Goal: Check status: Check status

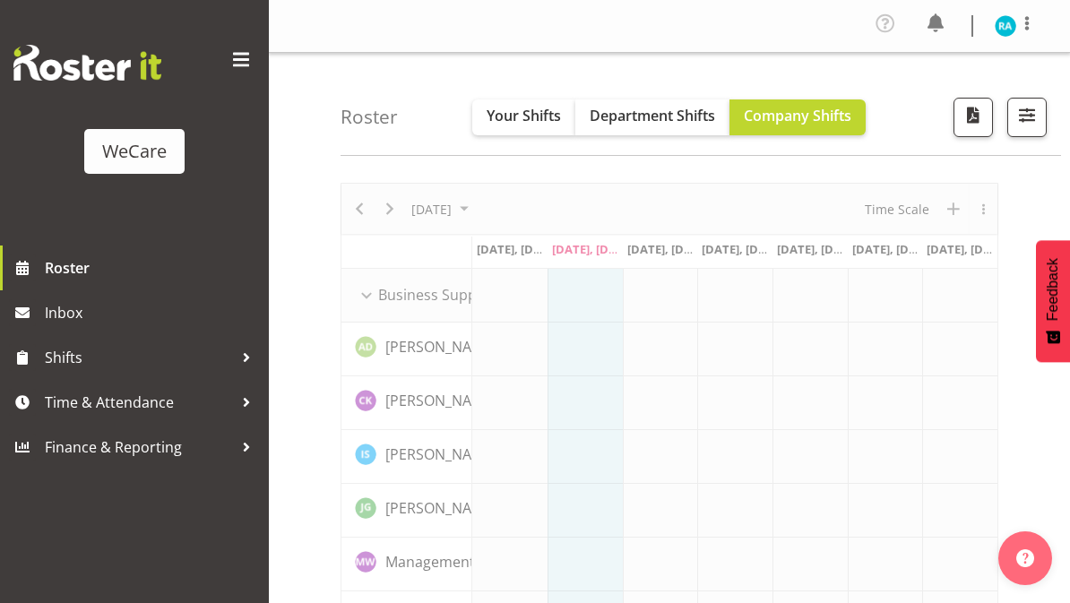
click at [234, 56] on span at bounding box center [241, 60] width 29 height 29
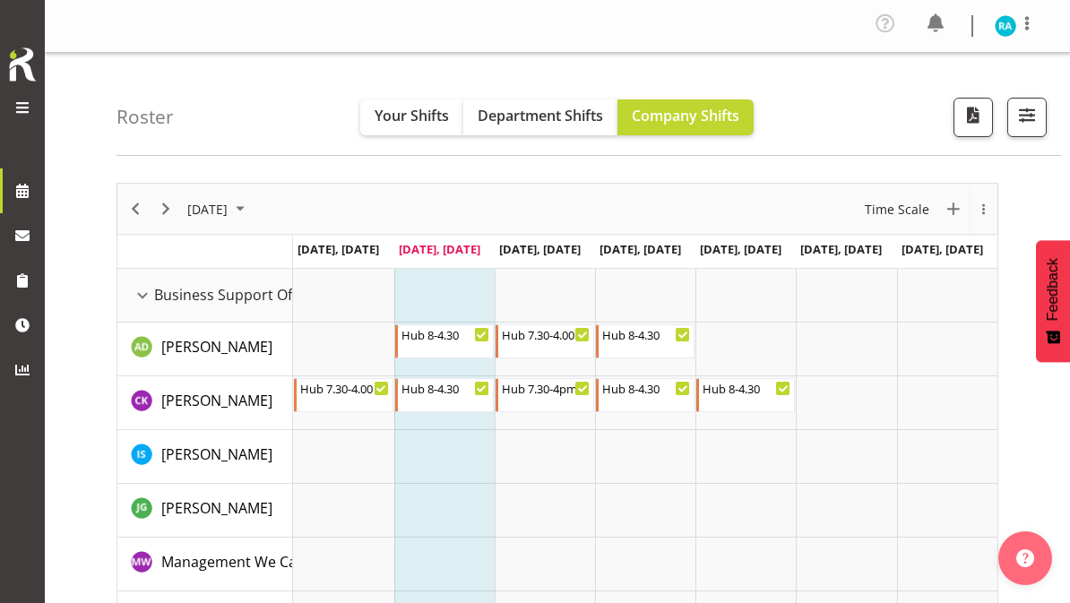
click at [1019, 117] on span "button" at bounding box center [1026, 114] width 23 height 23
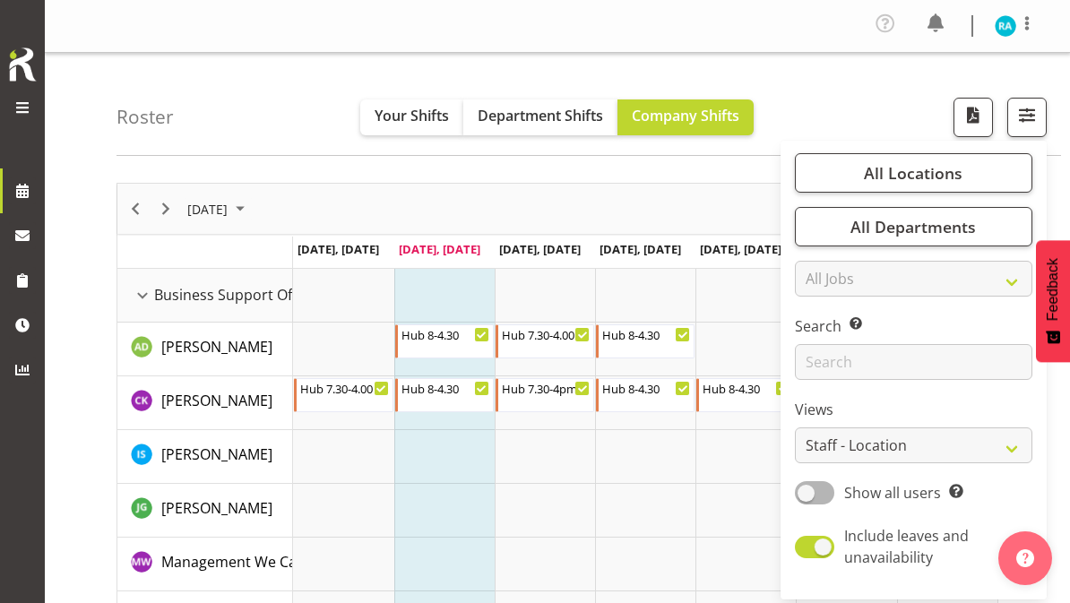
click at [932, 177] on span "All Locations" at bounding box center [913, 172] width 99 height 21
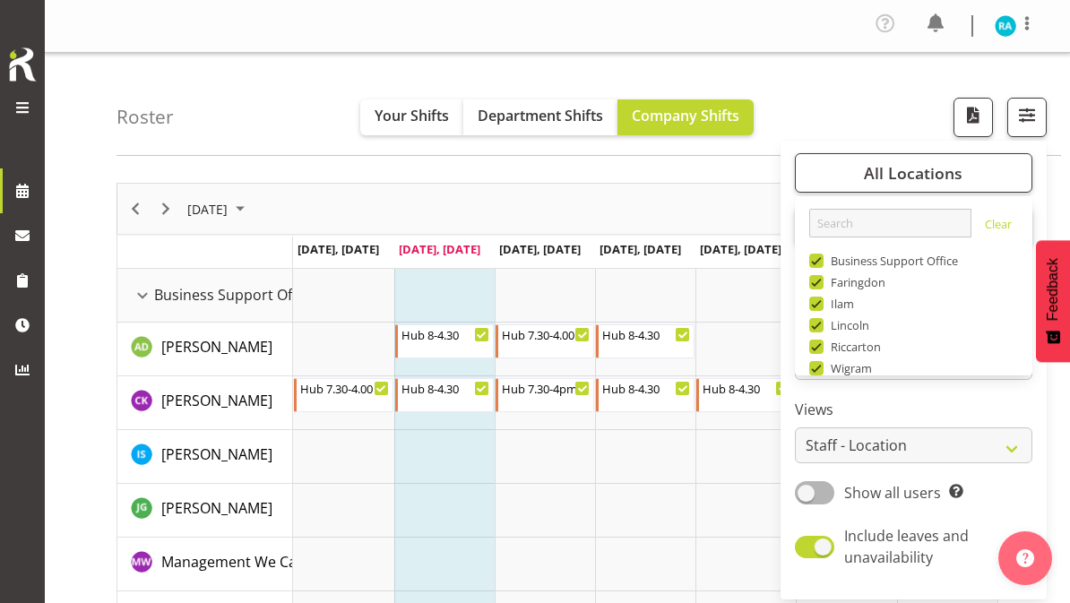
click at [821, 264] on span at bounding box center [816, 261] width 14 height 14
click at [821, 264] on input "Business Support Office" at bounding box center [815, 261] width 12 height 12
checkbox input "false"
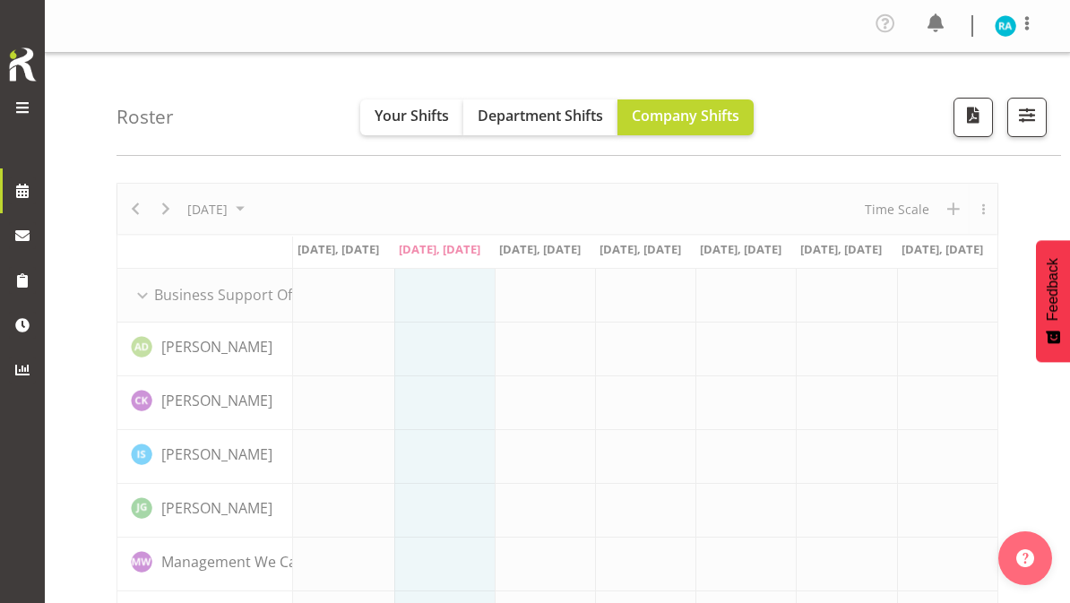
click at [1011, 121] on button "button" at bounding box center [1026, 117] width 39 height 39
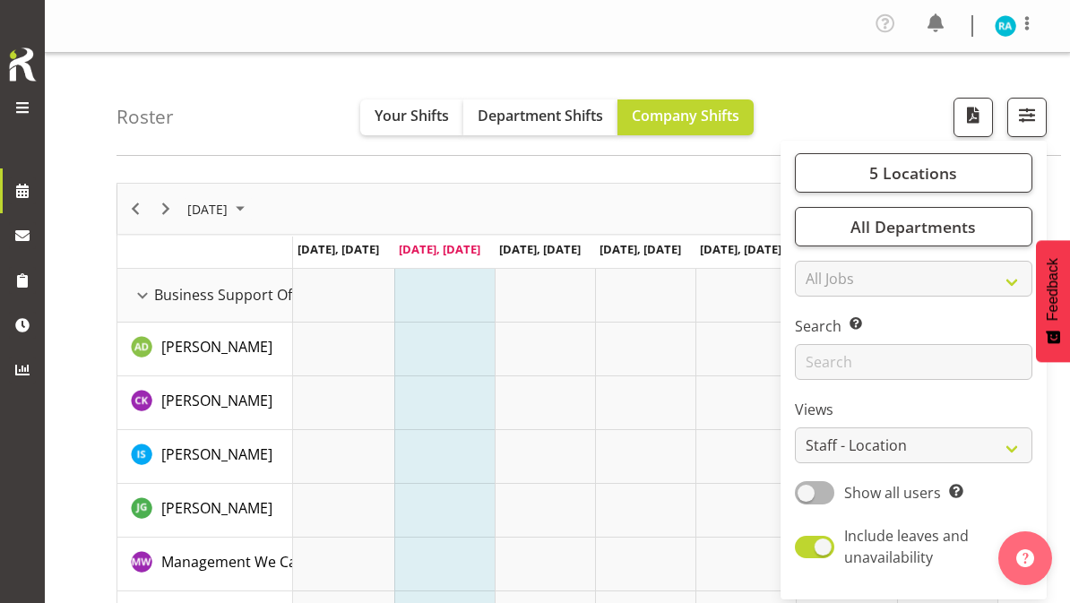
click at [946, 179] on span "5 Locations" at bounding box center [913, 172] width 88 height 21
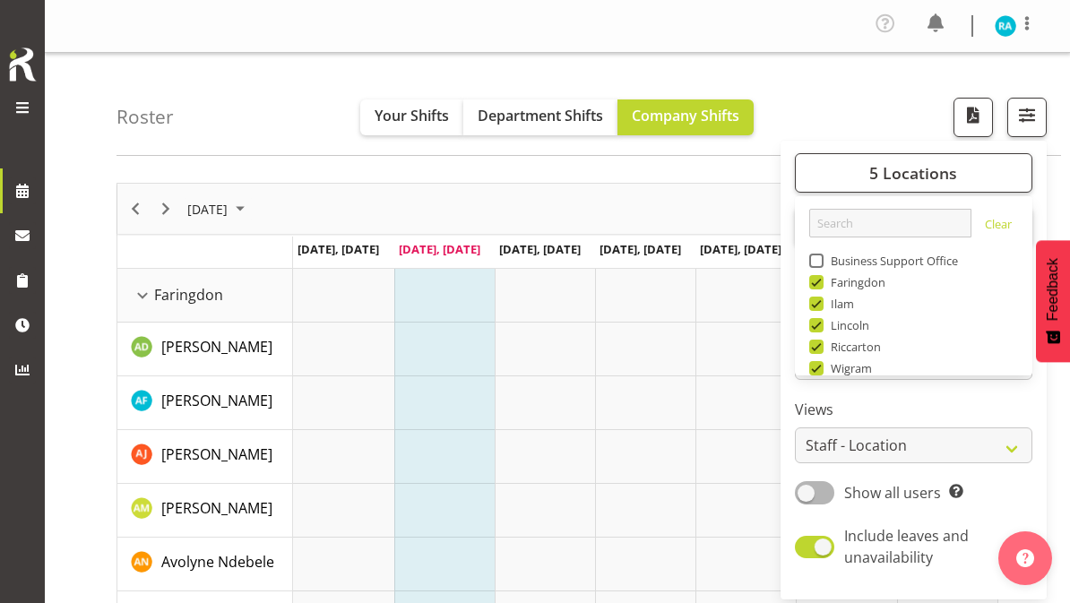
click at [819, 309] on span at bounding box center [816, 304] width 14 height 14
click at [819, 309] on input "Ilam" at bounding box center [815, 304] width 12 height 12
checkbox input "false"
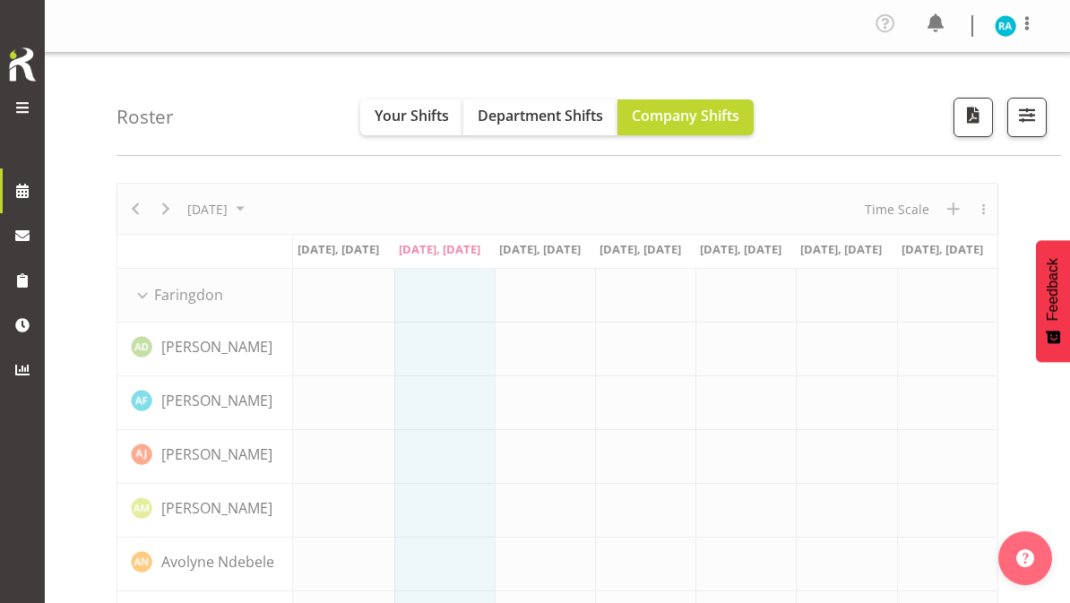
click at [1024, 111] on span "button" at bounding box center [1026, 114] width 23 height 23
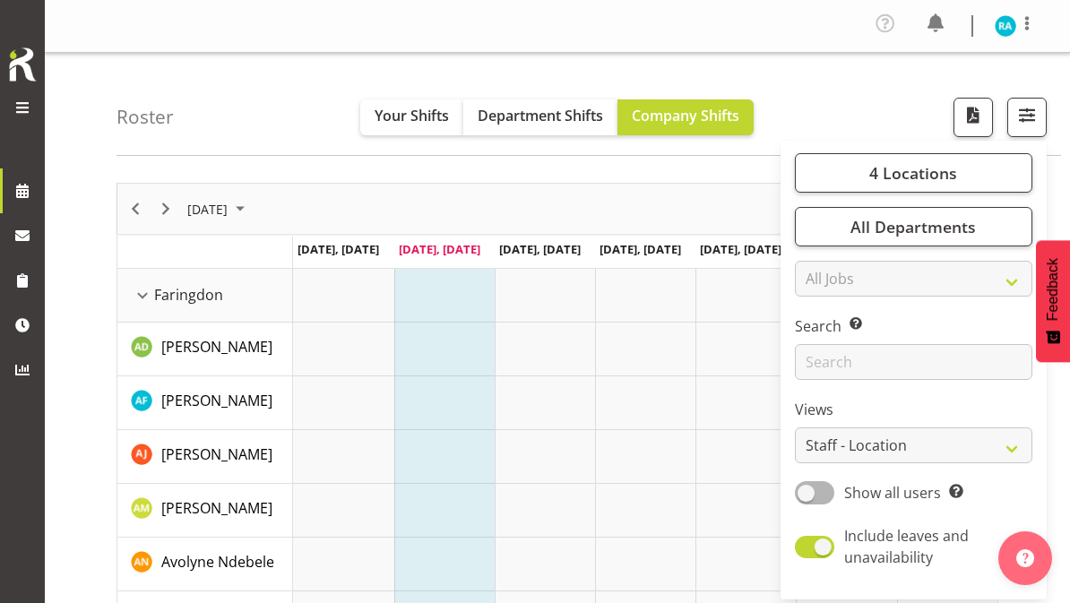
click at [937, 169] on span "4 Locations" at bounding box center [913, 172] width 88 height 21
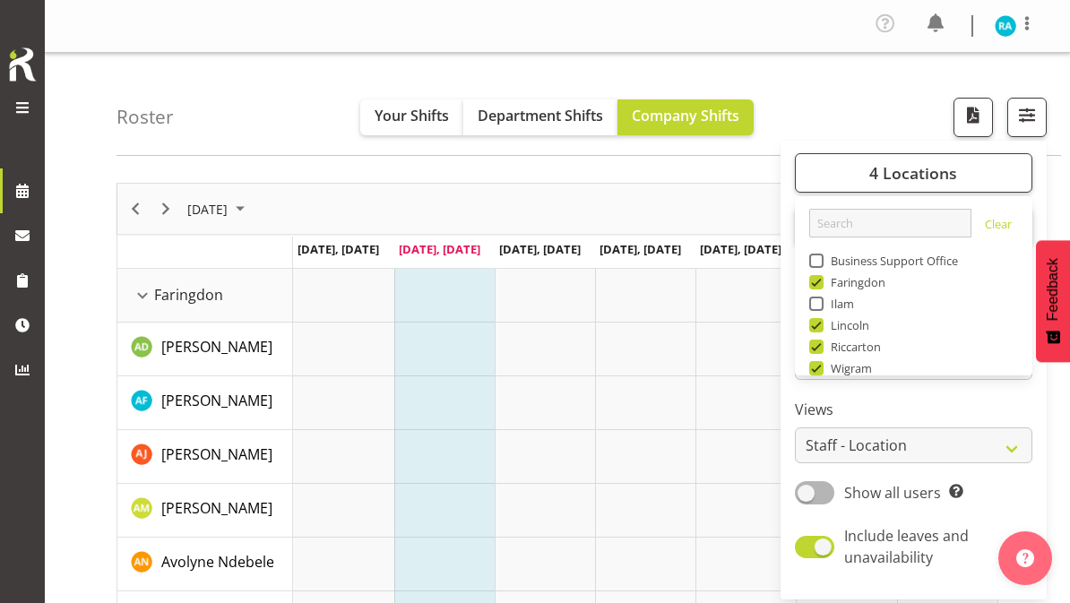
click at [821, 328] on span at bounding box center [816, 325] width 14 height 14
click at [821, 328] on input "Lincoln" at bounding box center [815, 326] width 12 height 12
checkbox input "false"
click at [823, 349] on span at bounding box center [816, 347] width 14 height 14
click at [821, 349] on input "Riccarton" at bounding box center [815, 347] width 12 height 12
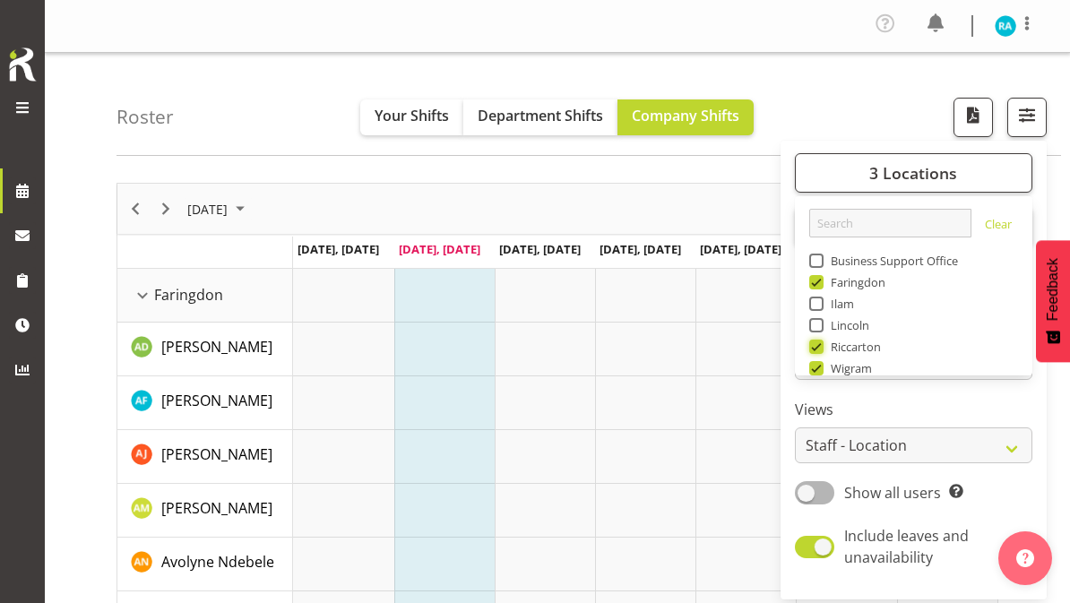
checkbox input "false"
click at [834, 112] on div "Roster Your Shifts Department Shifts Company Shifts 2 Locations Clear Business …" at bounding box center [588, 104] width 944 height 103
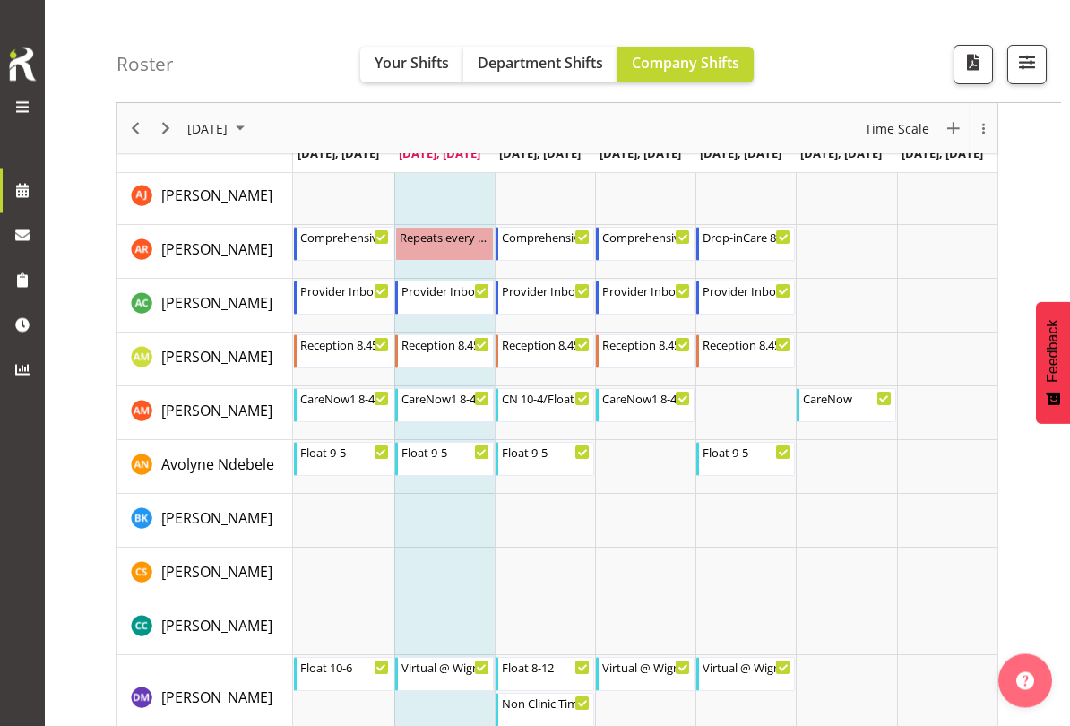
scroll to position [1586, 0]
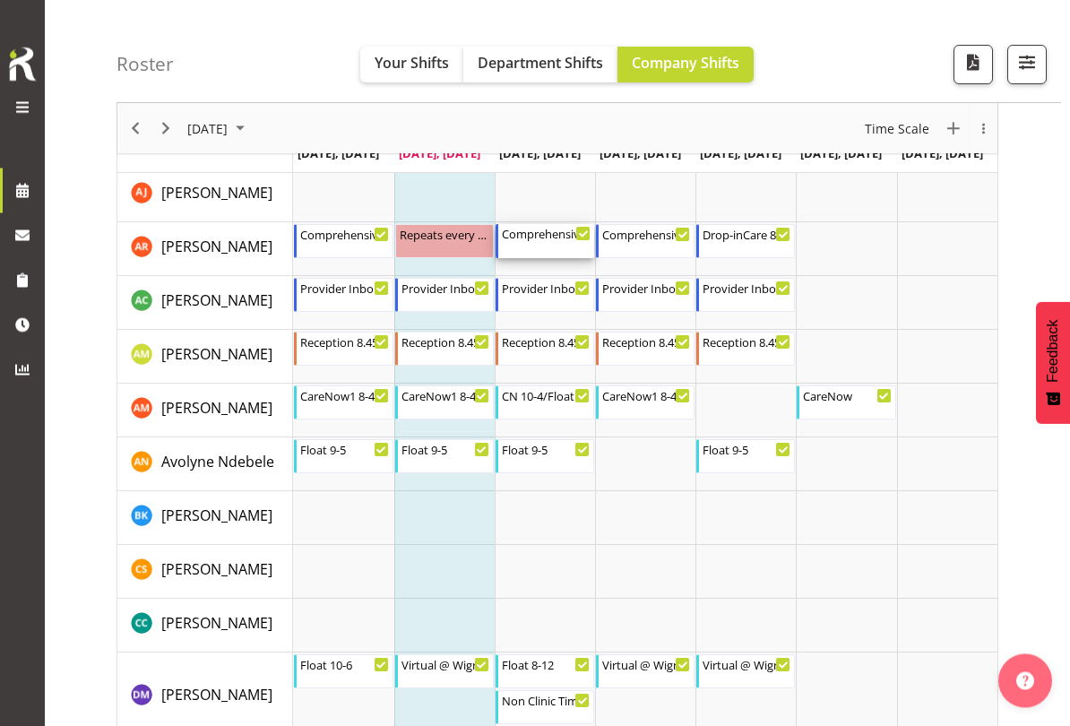
click at [554, 242] on div "Comprehensive Consult [DATE] 10:00 AM - 6:00 PM" at bounding box center [546, 242] width 89 height 34
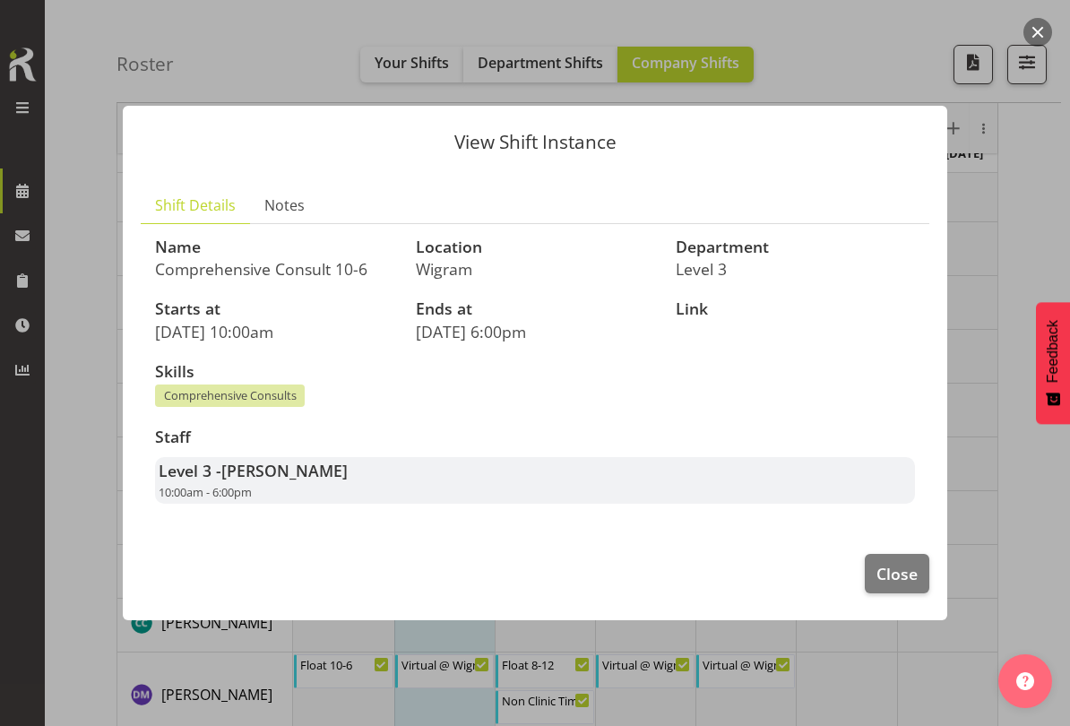
click at [901, 568] on span "Close" at bounding box center [896, 573] width 41 height 23
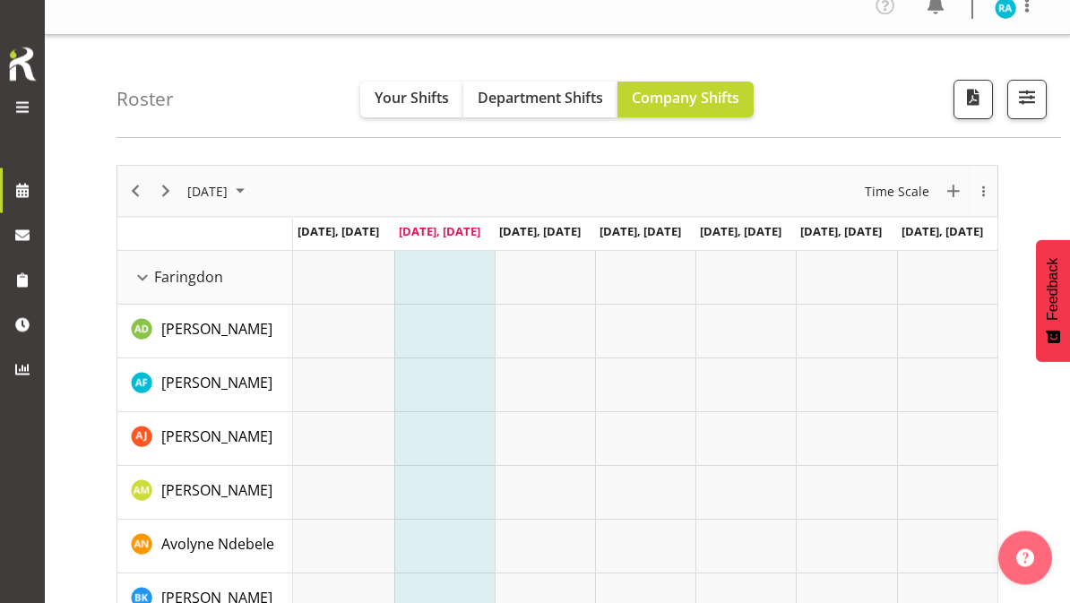
scroll to position [0, 0]
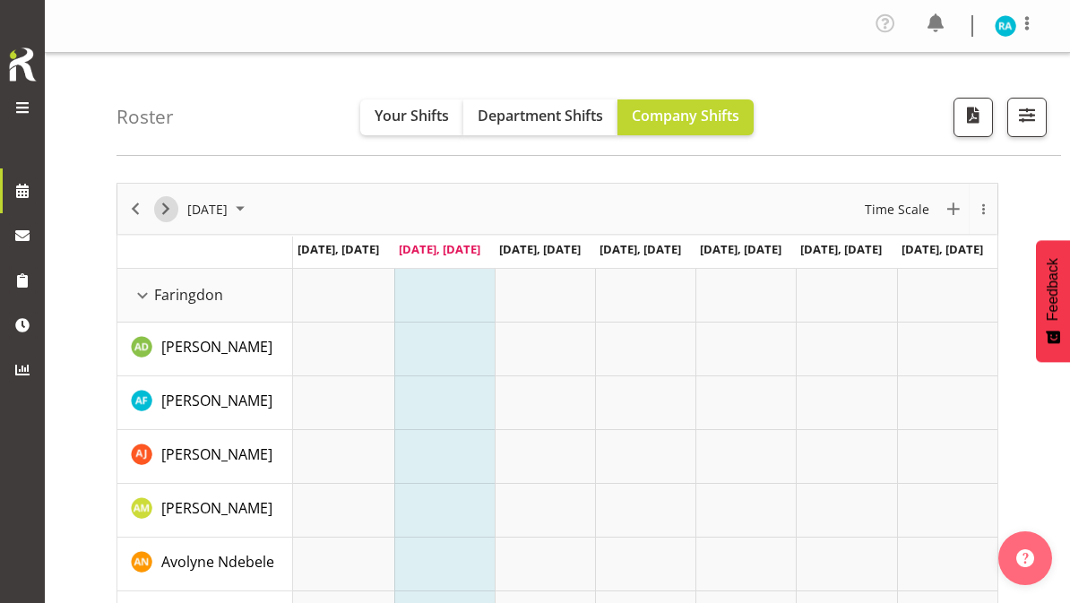
click at [175, 218] on span "Next" at bounding box center [165, 209] width 21 height 22
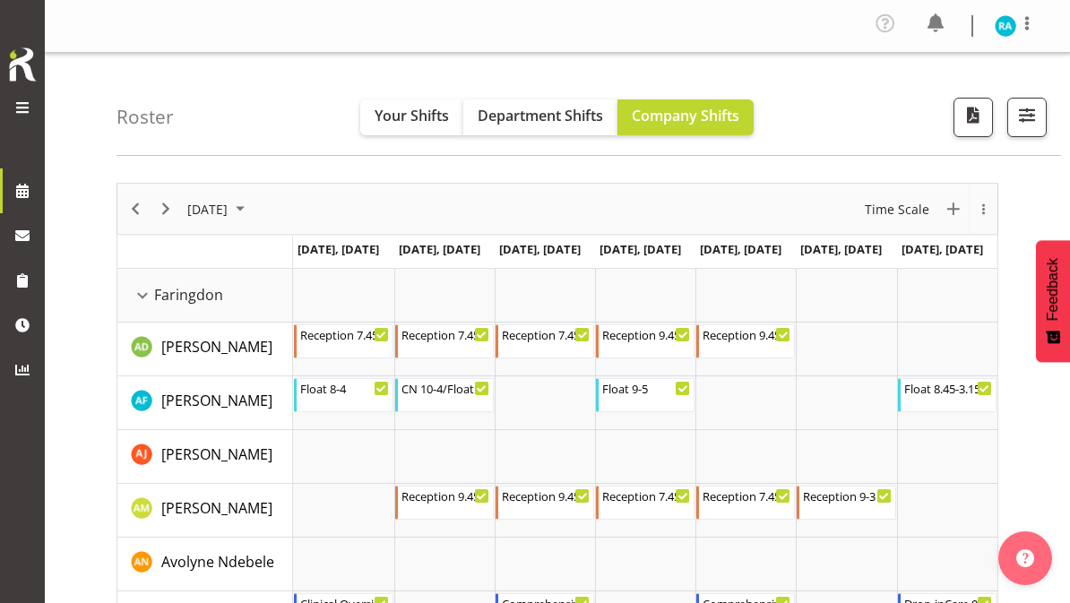
click at [1024, 124] on span "button" at bounding box center [1026, 114] width 23 height 23
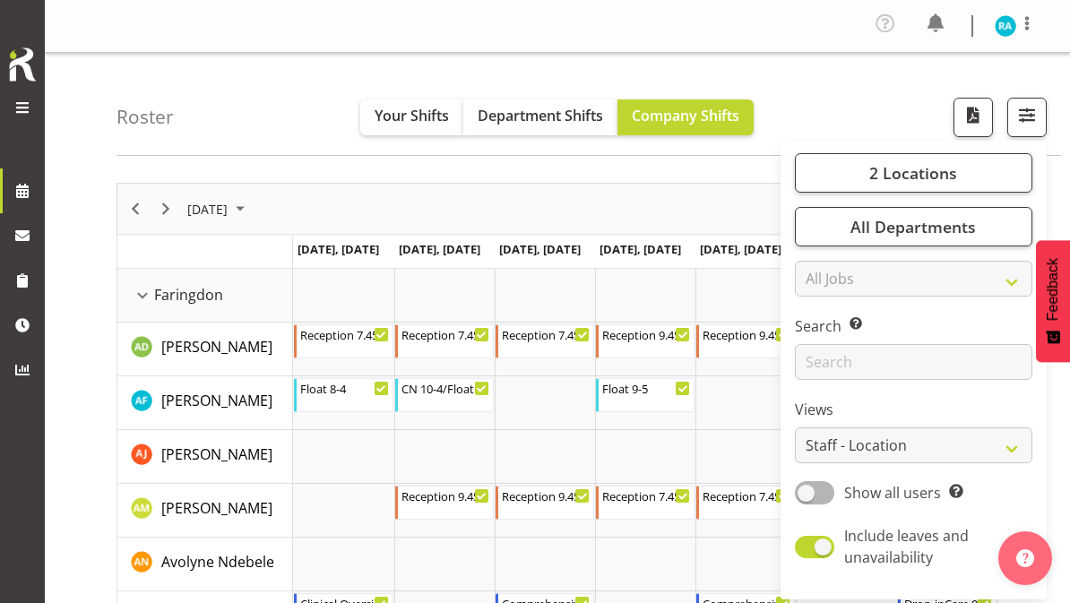
click at [940, 176] on span "2 Locations" at bounding box center [913, 172] width 88 height 21
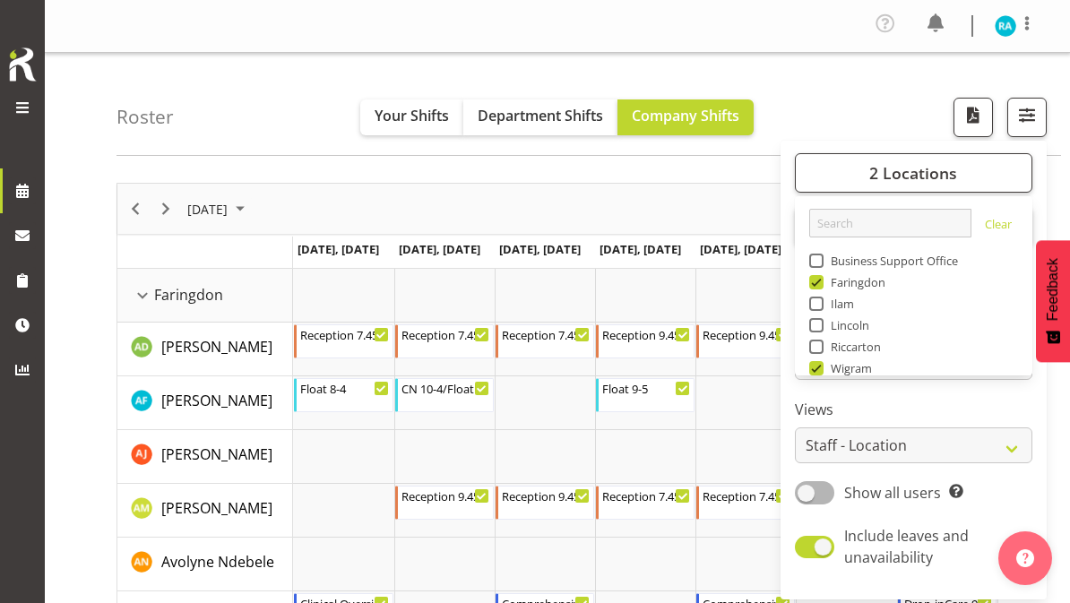
click at [819, 370] on span at bounding box center [816, 368] width 14 height 14
click at [819, 370] on input "Wigram" at bounding box center [815, 369] width 12 height 12
checkbox input "false"
click at [1019, 117] on span "button" at bounding box center [1026, 114] width 23 height 23
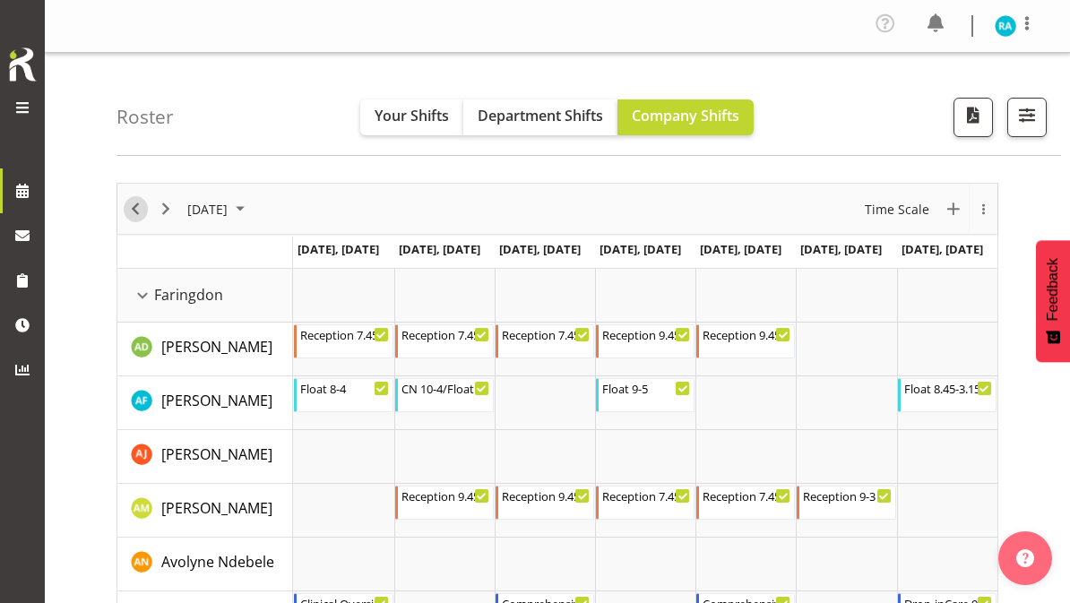
click at [142, 210] on span "Previous" at bounding box center [135, 209] width 21 height 22
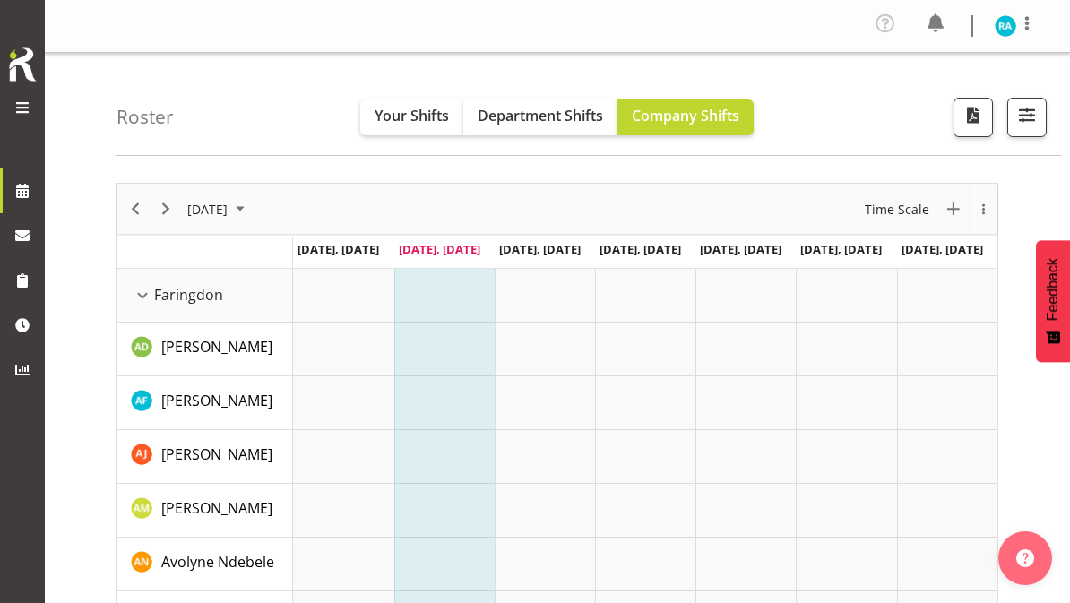
click at [1023, 119] on span "button" at bounding box center [1026, 114] width 23 height 23
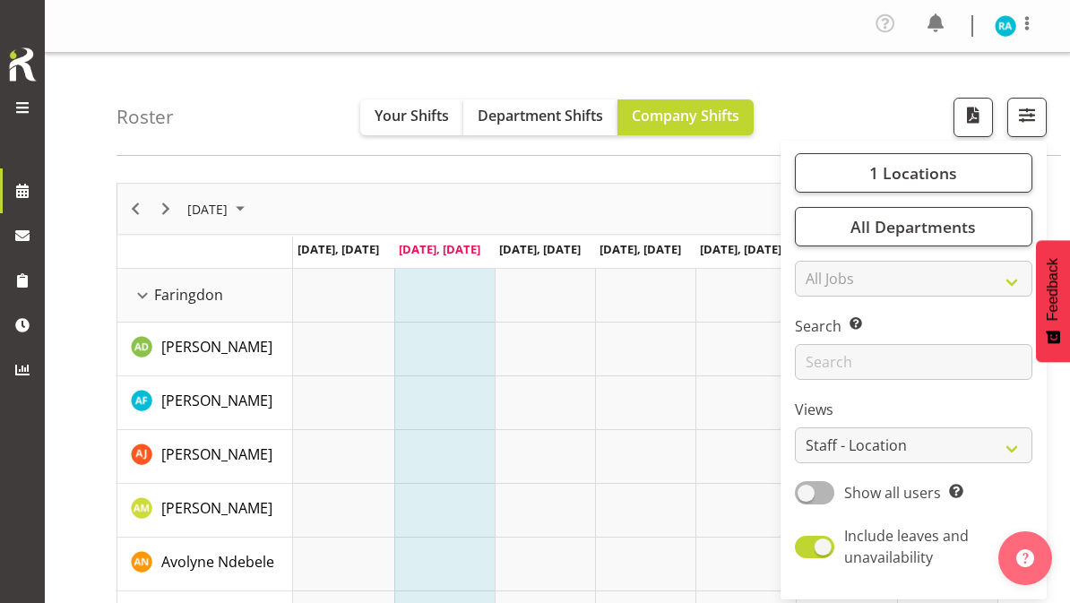
click at [411, 120] on span "Your Shifts" at bounding box center [411, 116] width 74 height 20
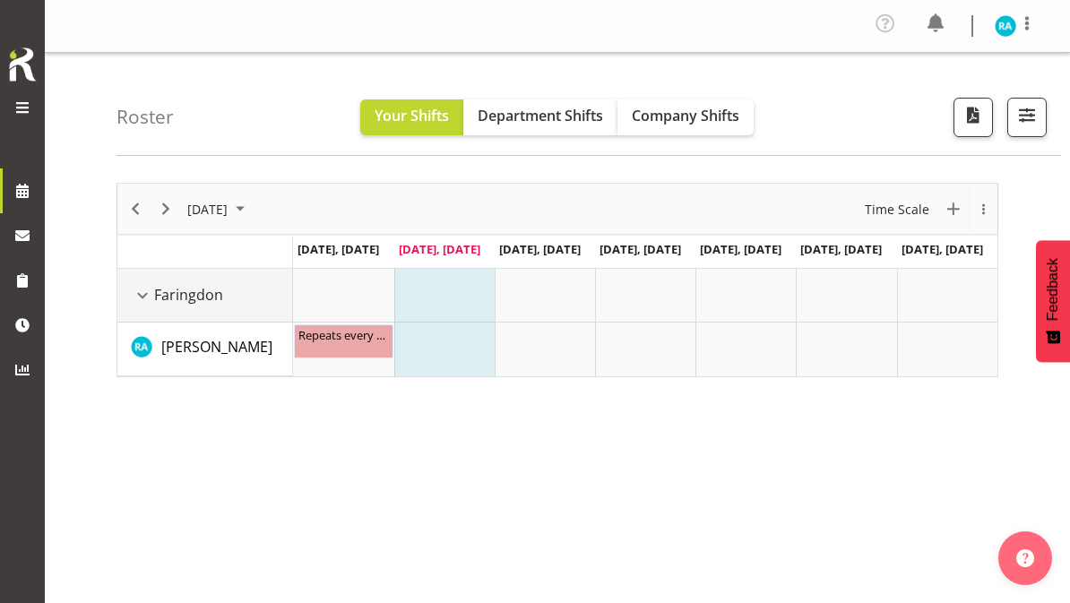
click at [179, 291] on span "Faringdon" at bounding box center [188, 294] width 69 height 21
click at [153, 288] on div "Faringdon resource" at bounding box center [142, 295] width 23 height 23
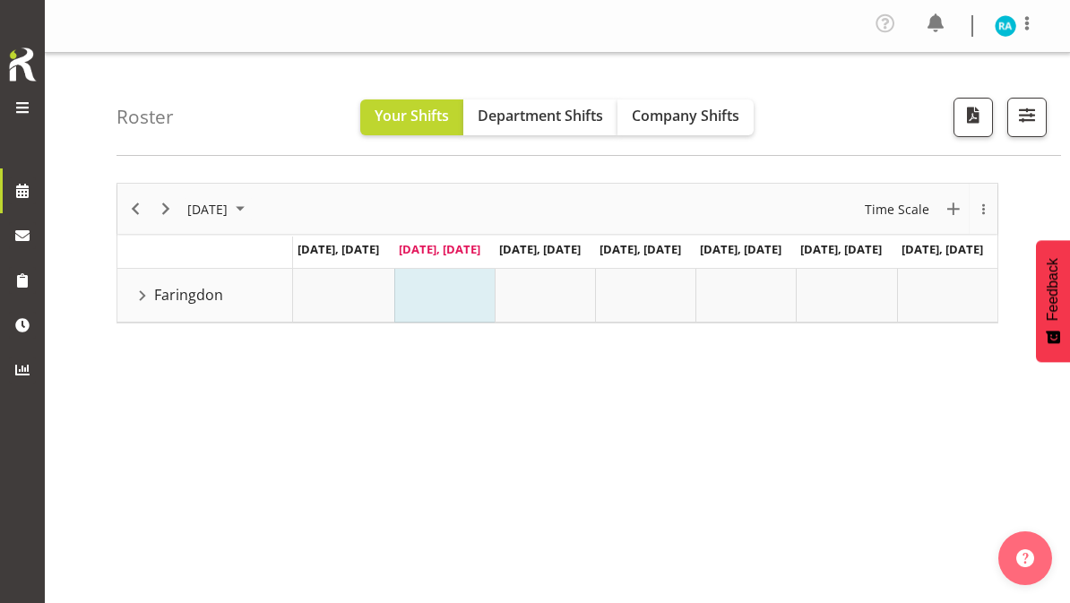
click at [1026, 118] on span "button" at bounding box center [1026, 114] width 23 height 23
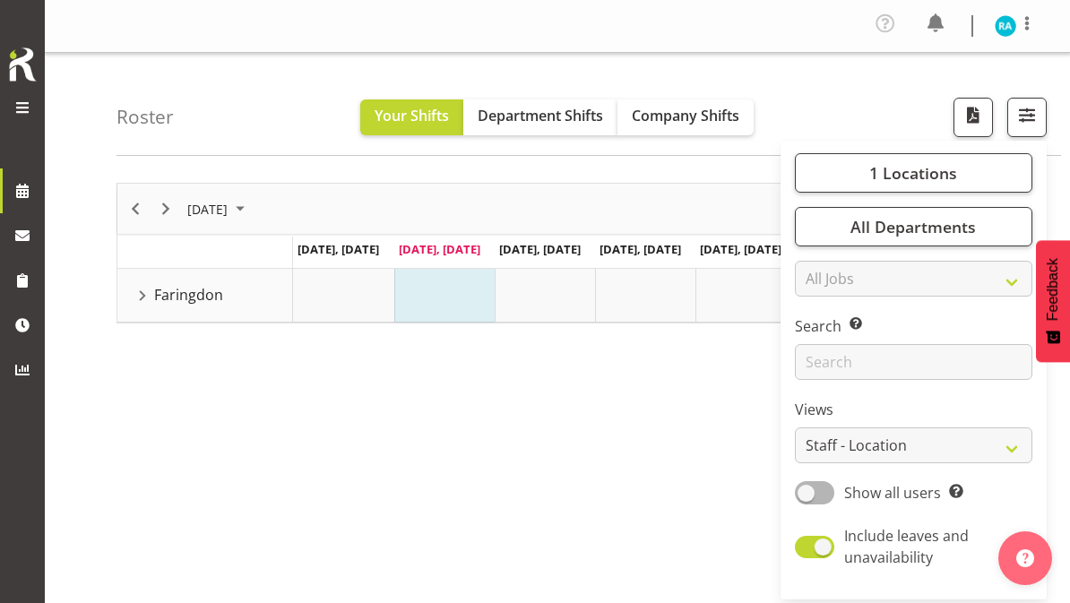
click at [933, 181] on span "1 Locations" at bounding box center [913, 172] width 88 height 21
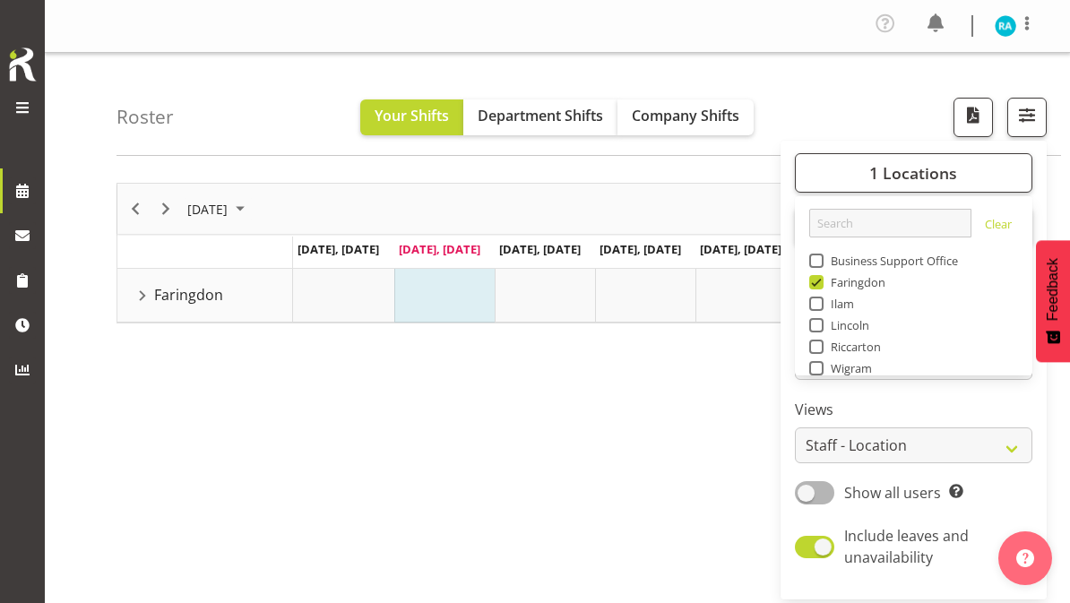
click at [829, 280] on span "Faringdon" at bounding box center [854, 282] width 63 height 14
click at [821, 280] on input "Faringdon" at bounding box center [815, 283] width 12 height 12
checkbox input "false"
click at [823, 366] on span at bounding box center [816, 368] width 14 height 14
click at [821, 366] on input "Wigram" at bounding box center [815, 369] width 12 height 12
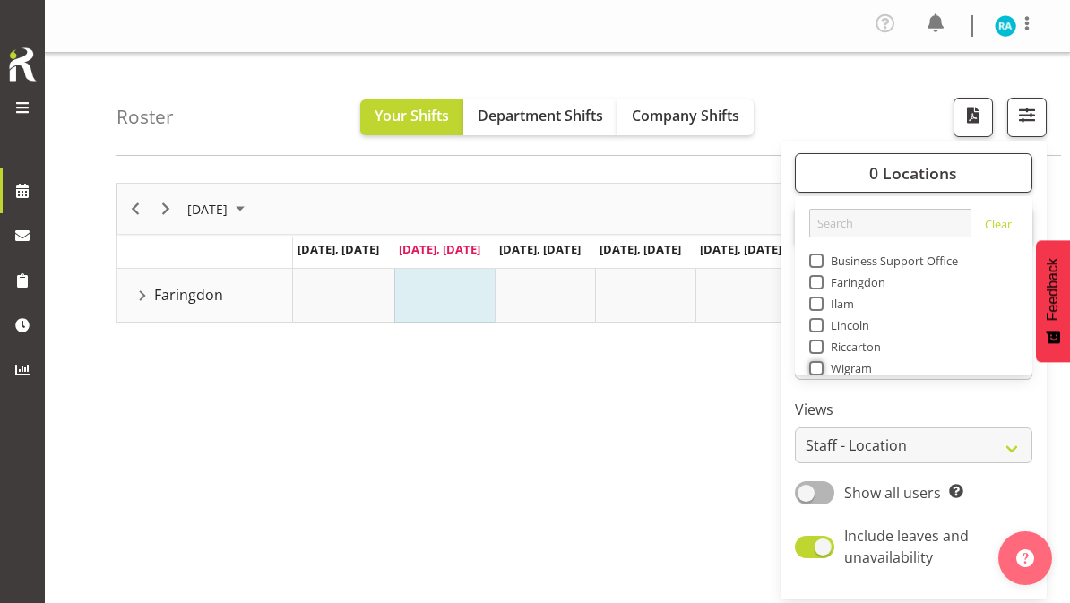
checkbox input "true"
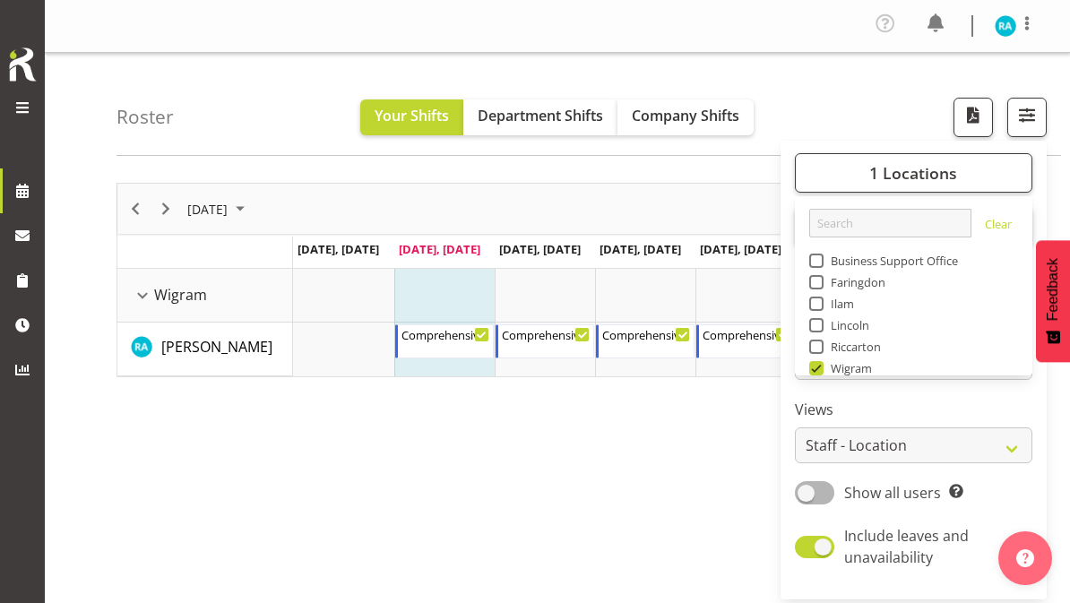
click at [1035, 113] on span "button" at bounding box center [1026, 114] width 23 height 23
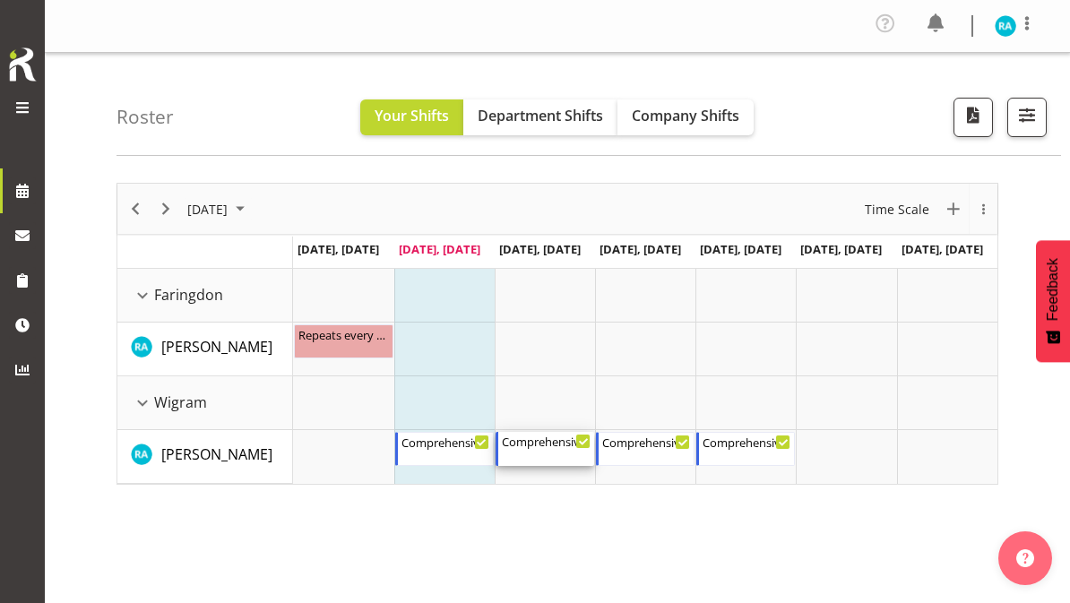
click at [577, 449] on div "Comprehensive Consult [DATE] 8:00 AM - 4:00 PM" at bounding box center [546, 449] width 89 height 34
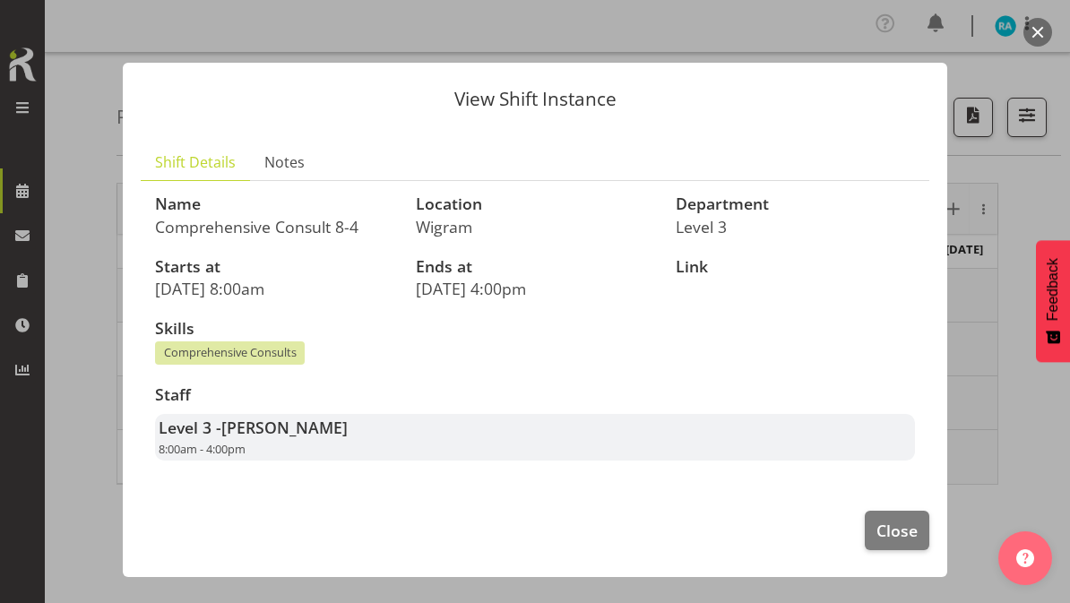
click at [900, 528] on span "Close" at bounding box center [896, 530] width 41 height 23
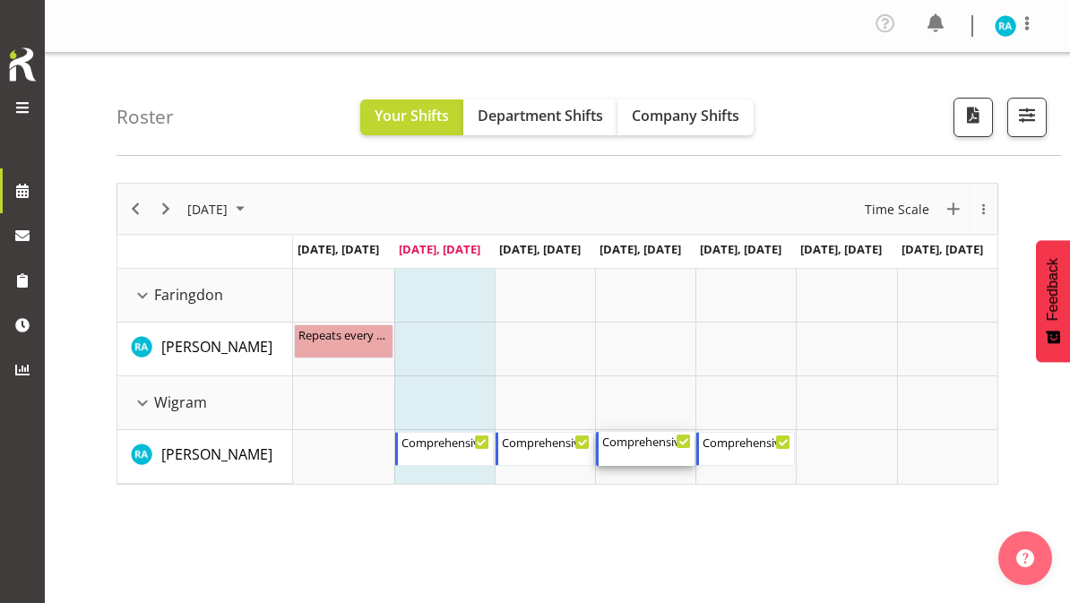
click at [654, 448] on div "Comprehensive Consult 9-5" at bounding box center [646, 441] width 89 height 18
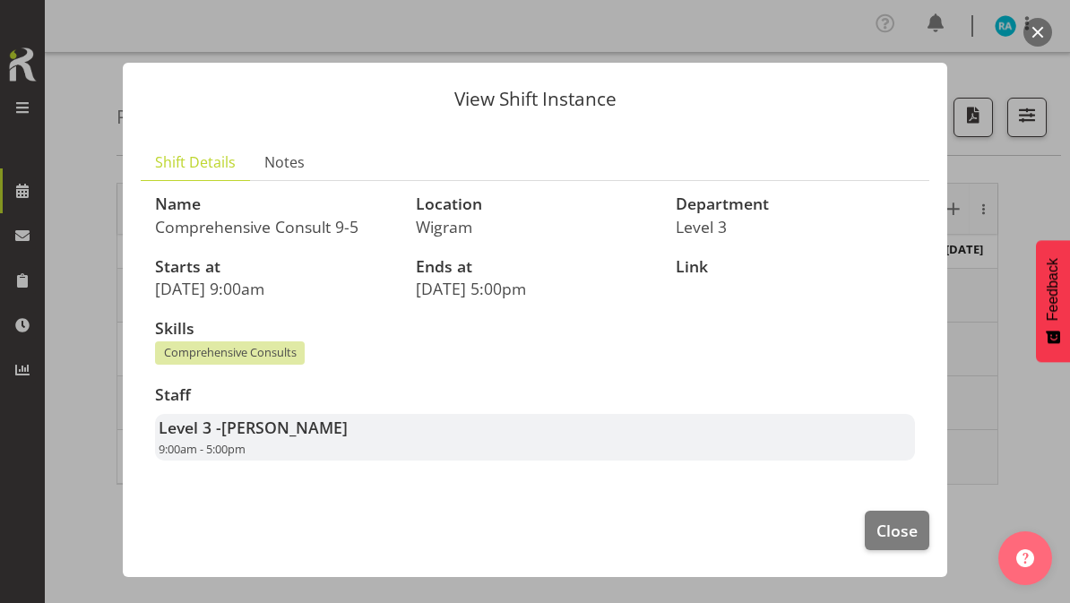
click at [898, 529] on span "Close" at bounding box center [896, 530] width 41 height 23
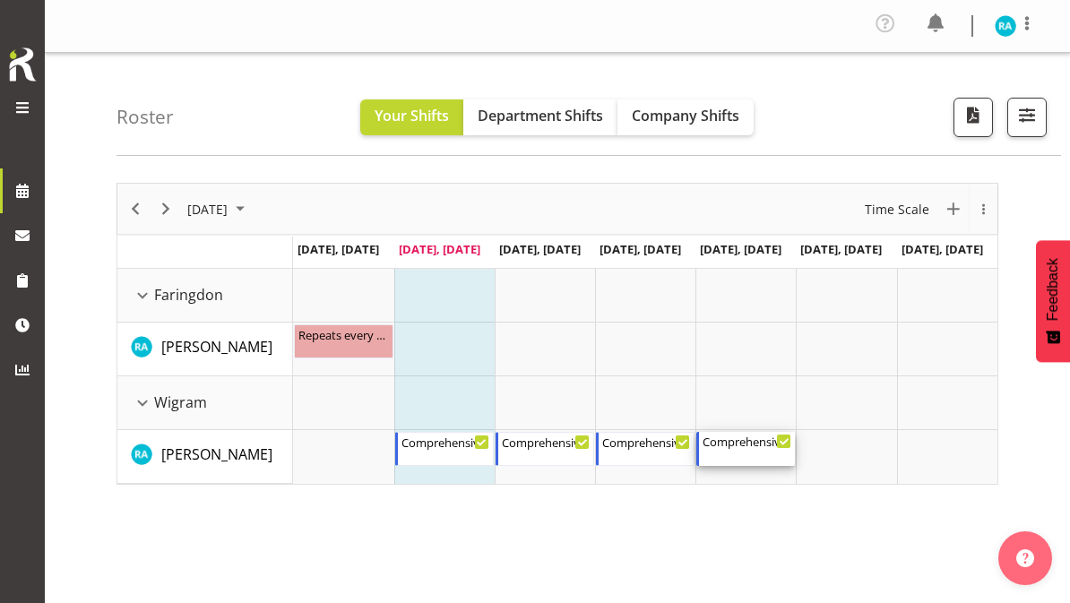
click at [739, 453] on div "Comprehensive Consult [DATE] 9:00 AM - 5:00 PM" at bounding box center [746, 449] width 89 height 34
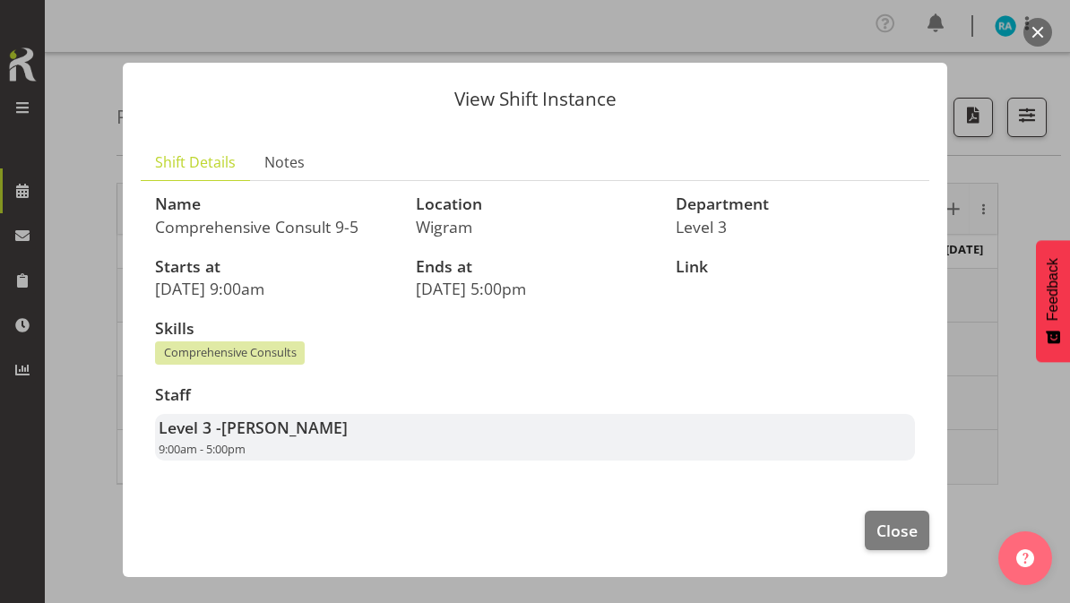
click at [898, 520] on span "Close" at bounding box center [896, 530] width 41 height 23
